Goal: Find specific page/section: Find specific page/section

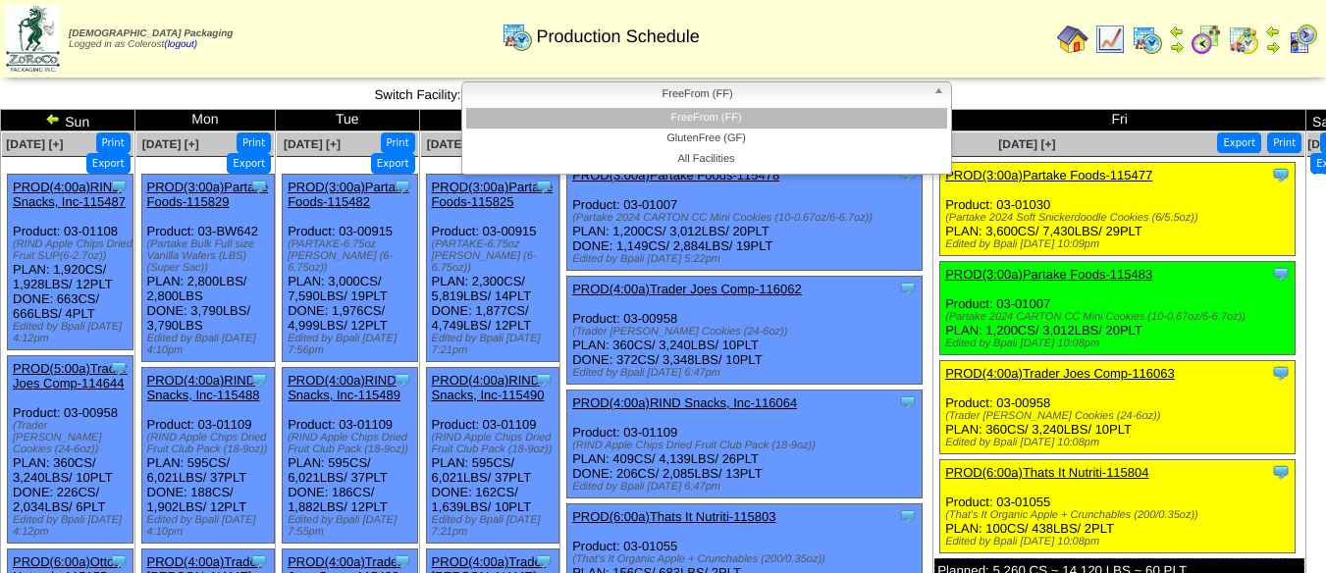
click at [776, 98] on span "FreeFrom (FF)" at bounding box center [697, 94] width 455 height 24
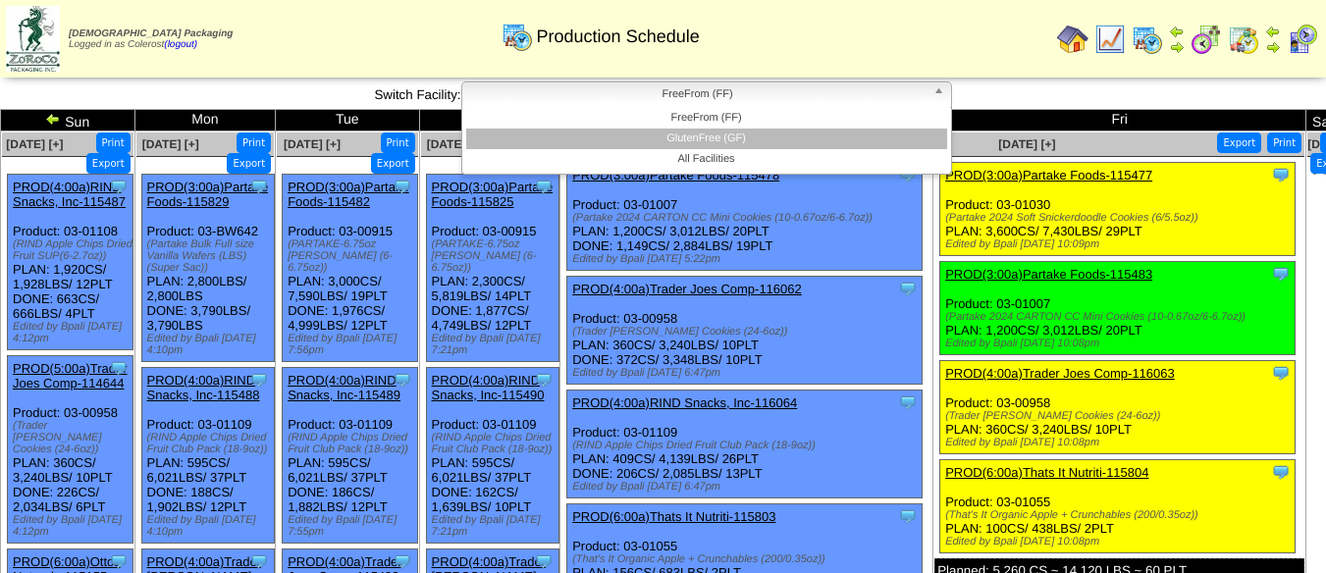
click at [752, 137] on li "GlutenFree (GF)" at bounding box center [706, 139] width 481 height 21
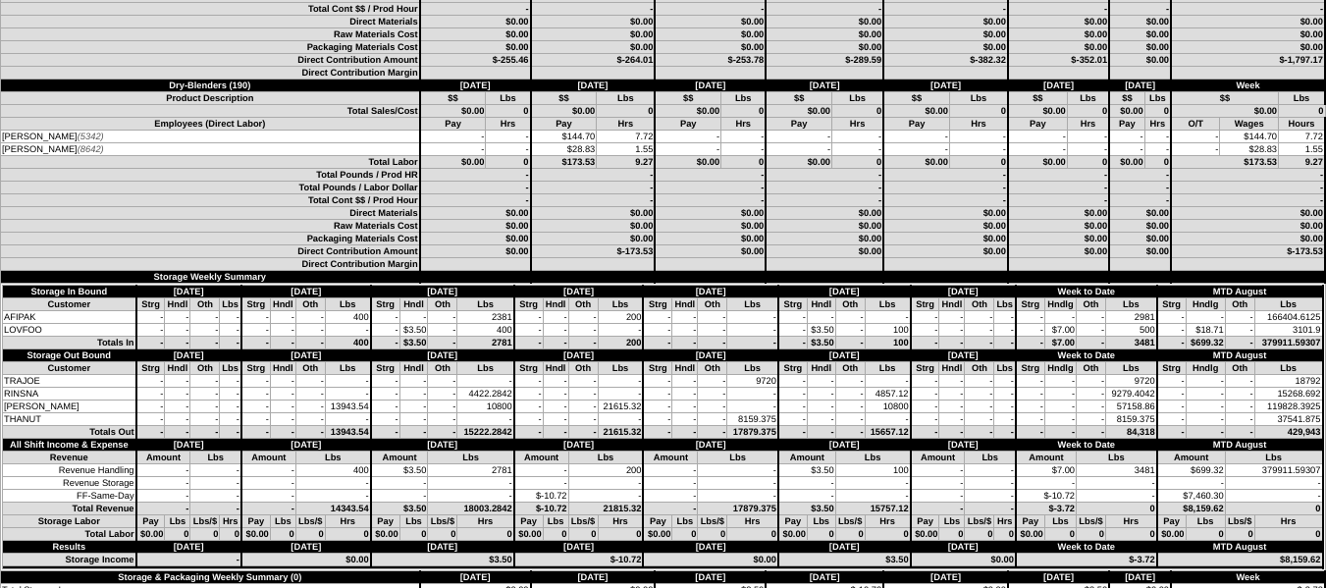
scroll to position [4908, 0]
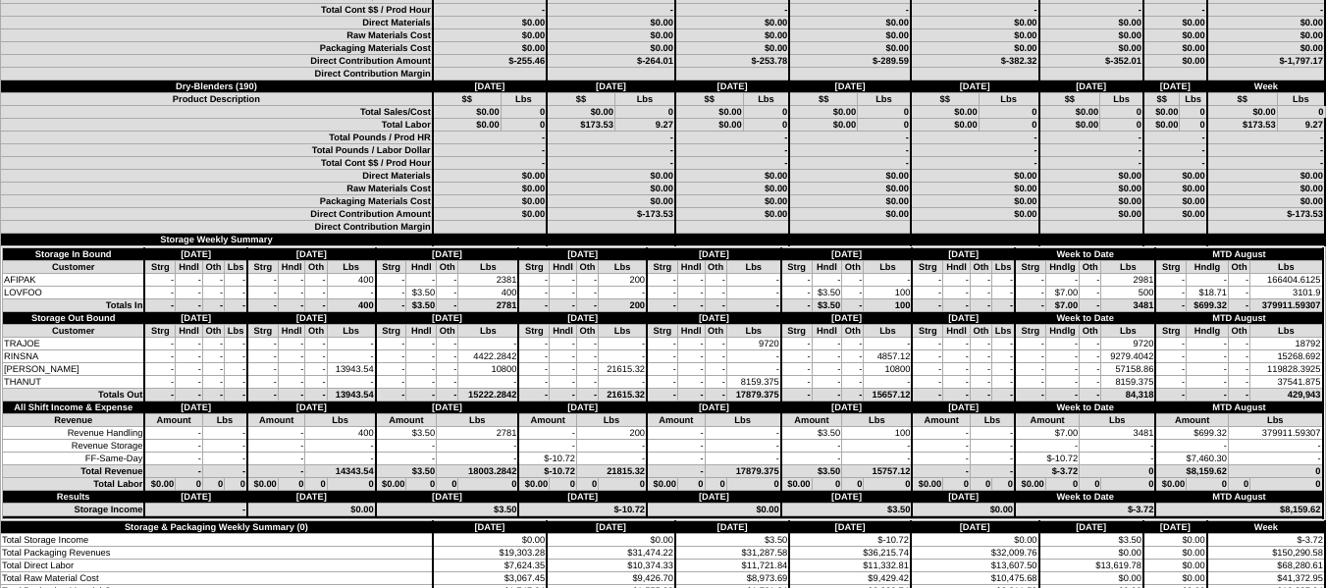
scroll to position [2626, 0]
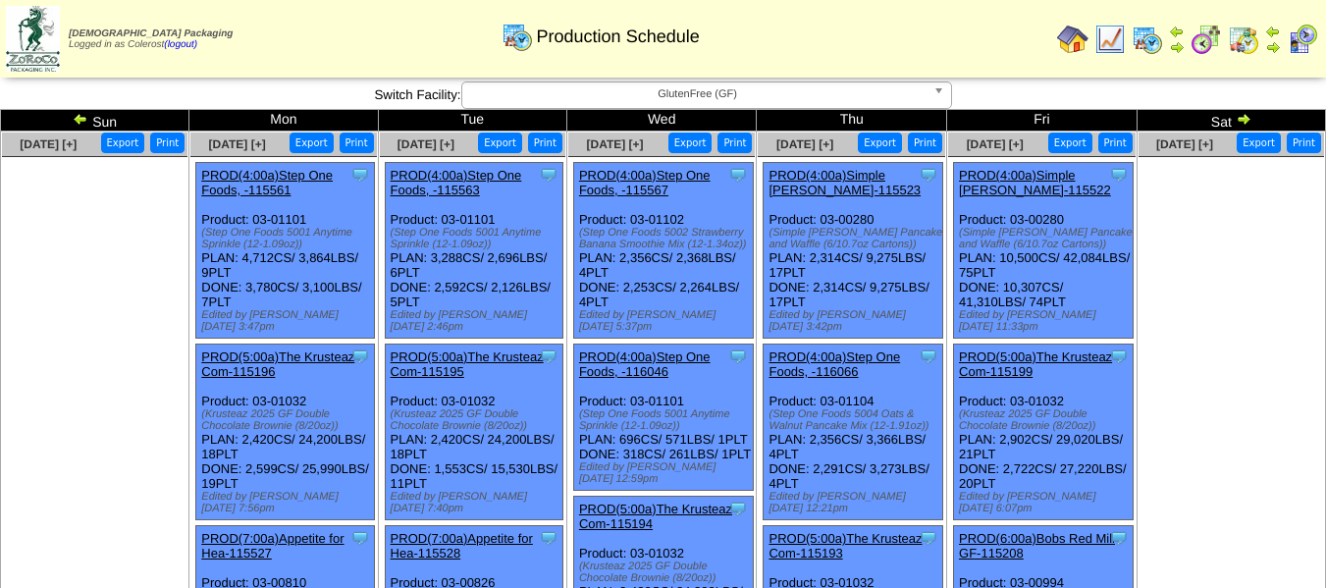
click at [1239, 119] on img at bounding box center [1244, 119] width 16 height 16
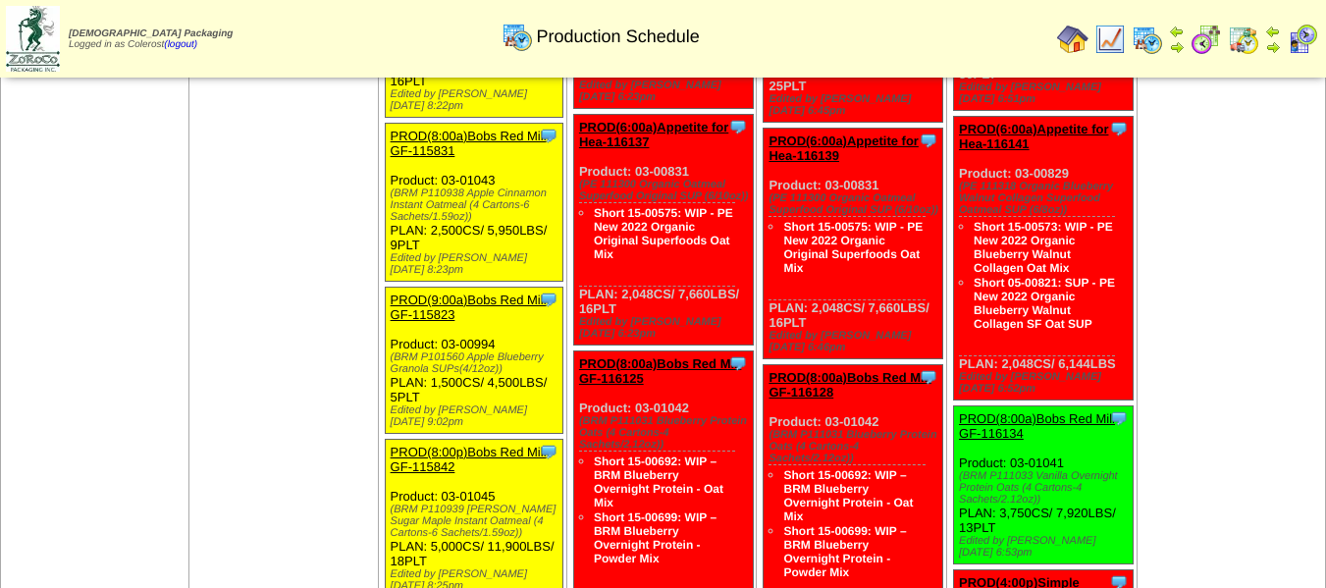
scroll to position [2454, 0]
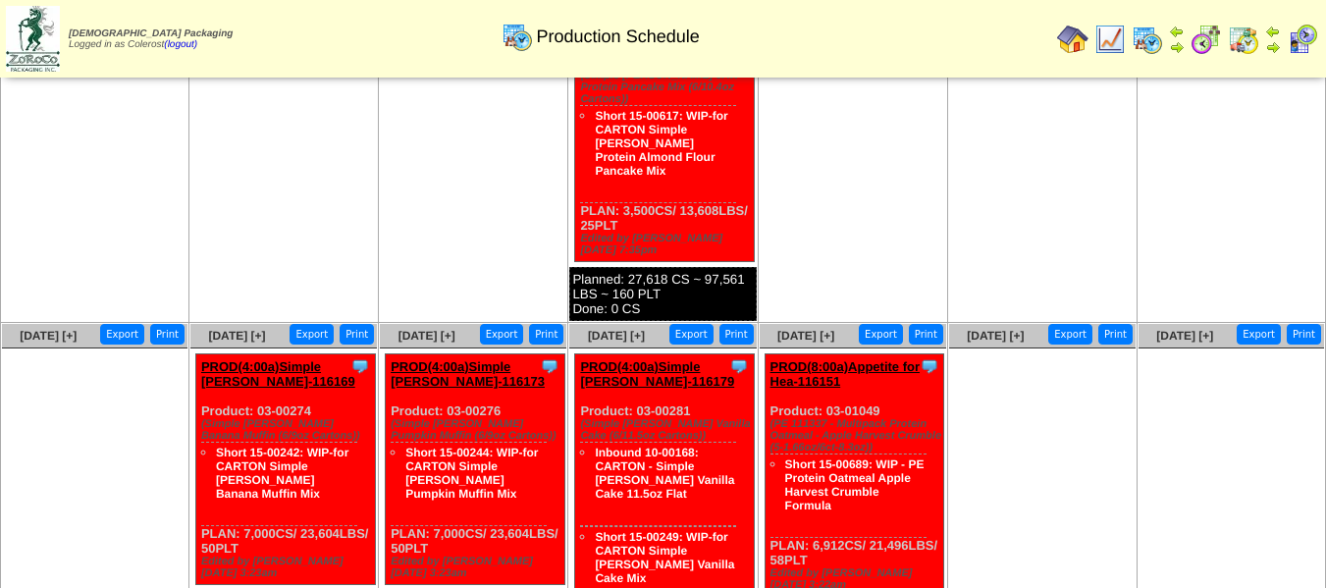
scroll to position [1565, 0]
